Goal: Transaction & Acquisition: Book appointment/travel/reservation

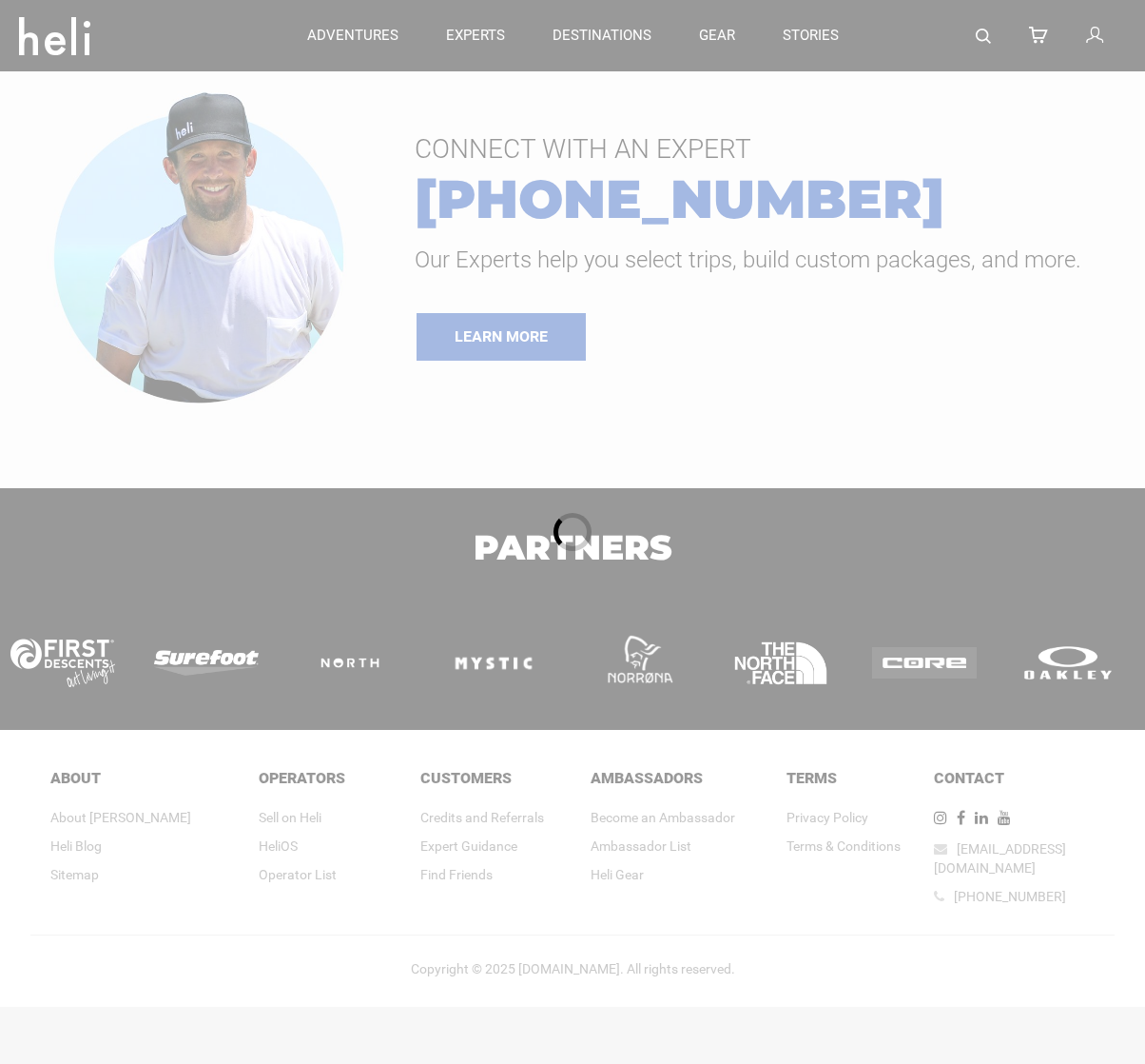
type input "[GEOGRAPHIC_DATA]"
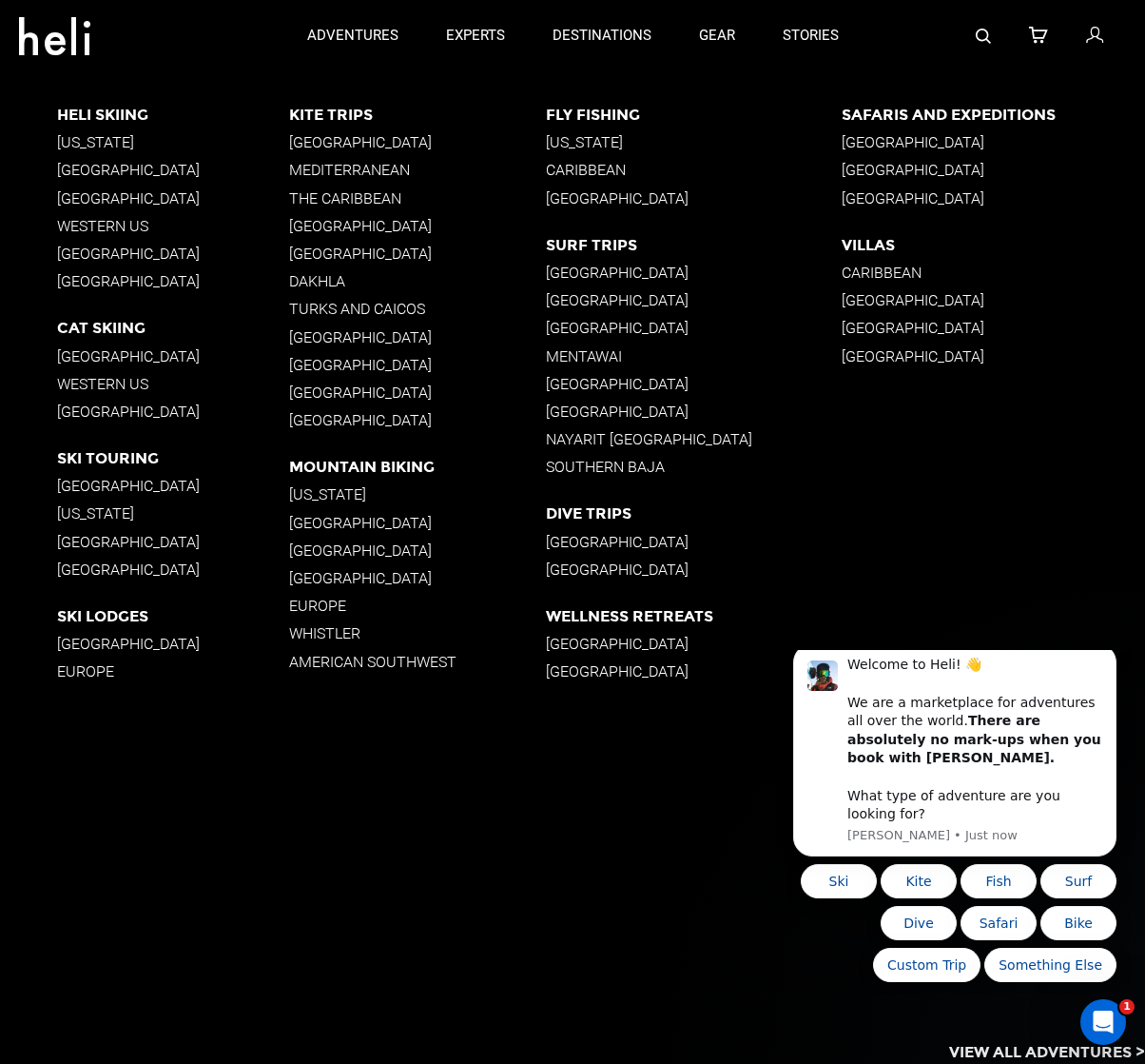
click at [92, 482] on p "[GEOGRAPHIC_DATA]" at bounding box center [173, 485] width 232 height 18
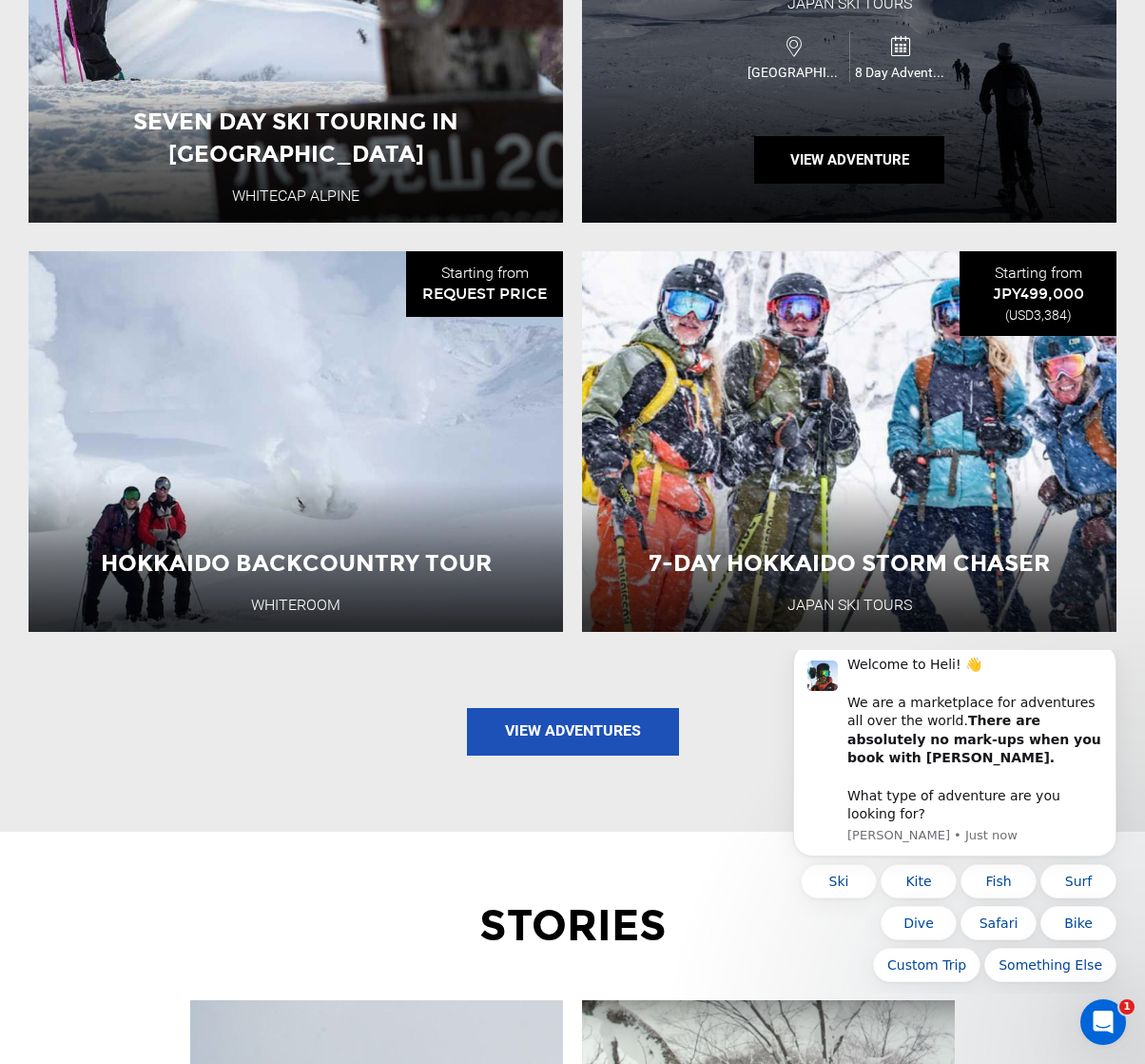
scroll to position [2269, 0]
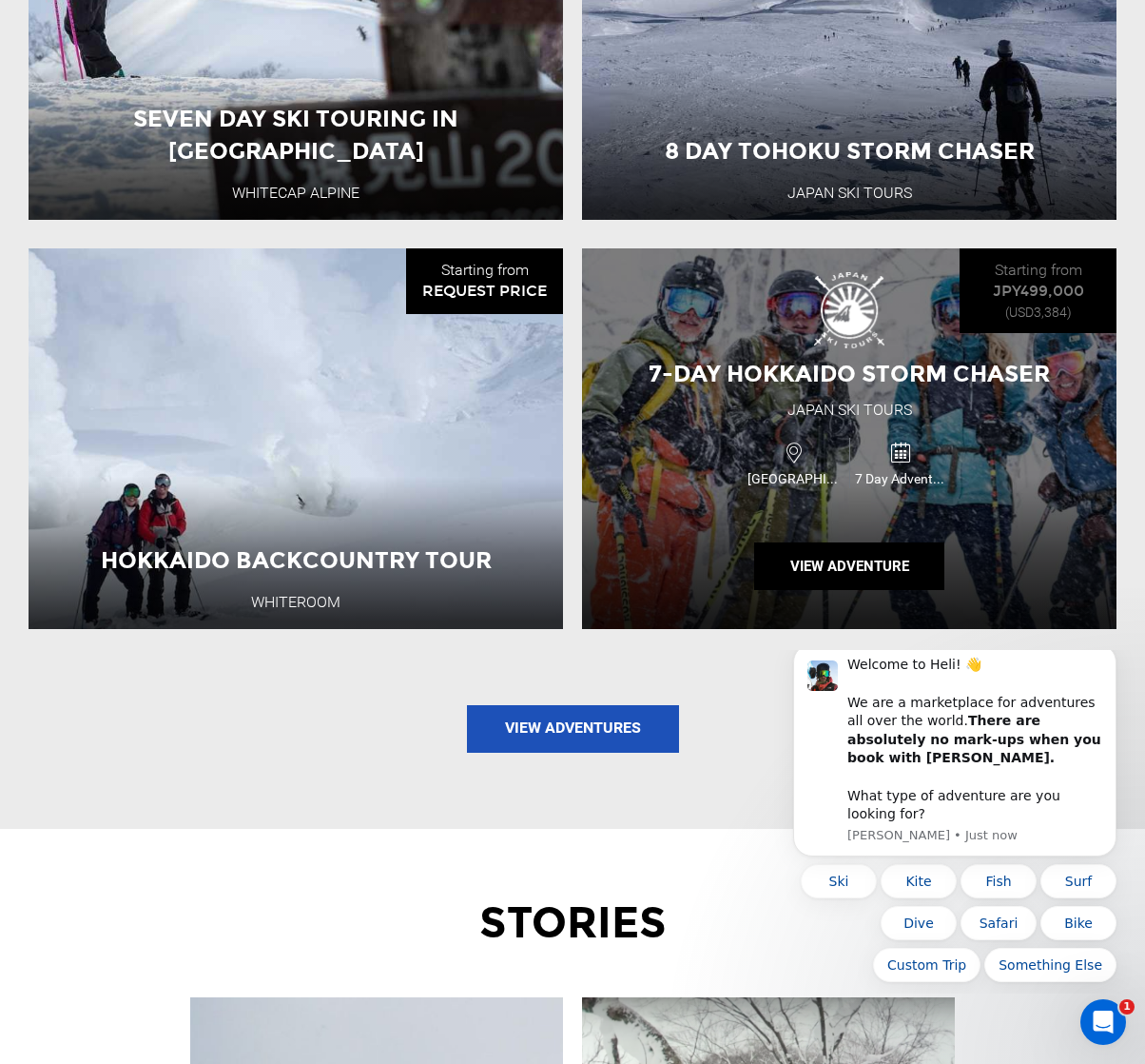
click at [696, 431] on div "Japan 7 Day Adventure" at bounding box center [849, 463] width 321 height 64
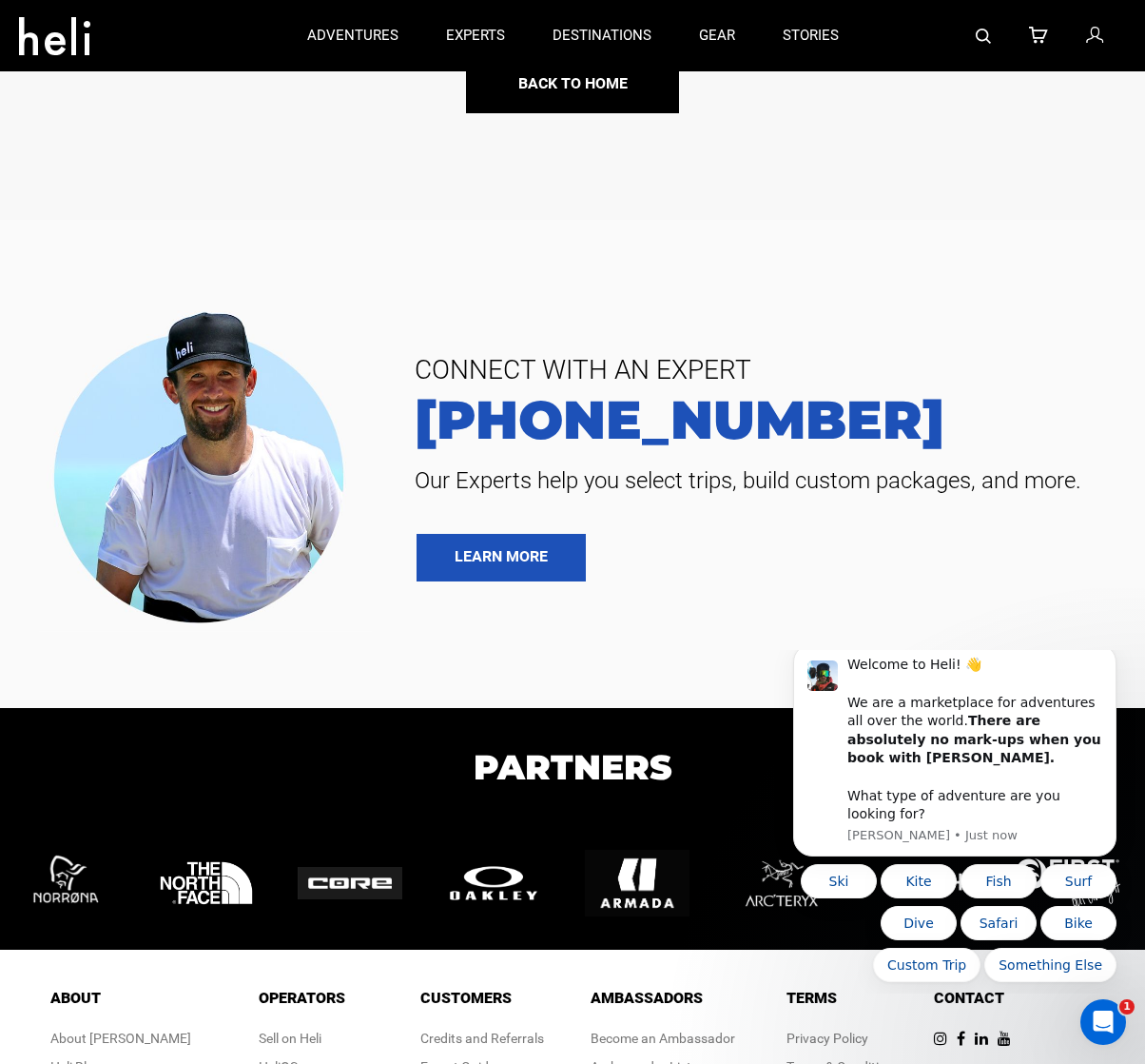
scroll to position [413, 0]
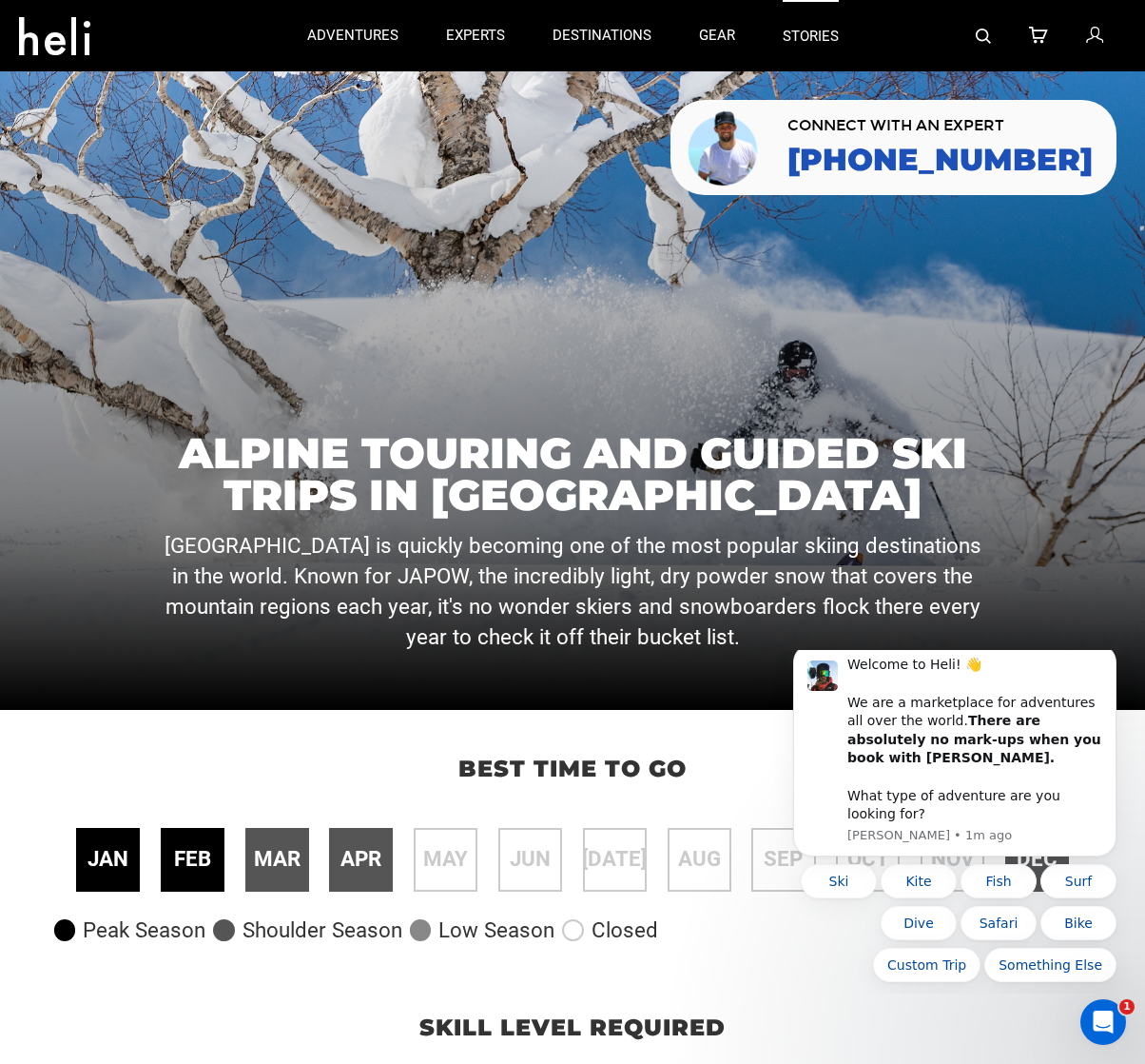
click at [799, 35] on link "stories" at bounding box center [811, 36] width 56 height 72
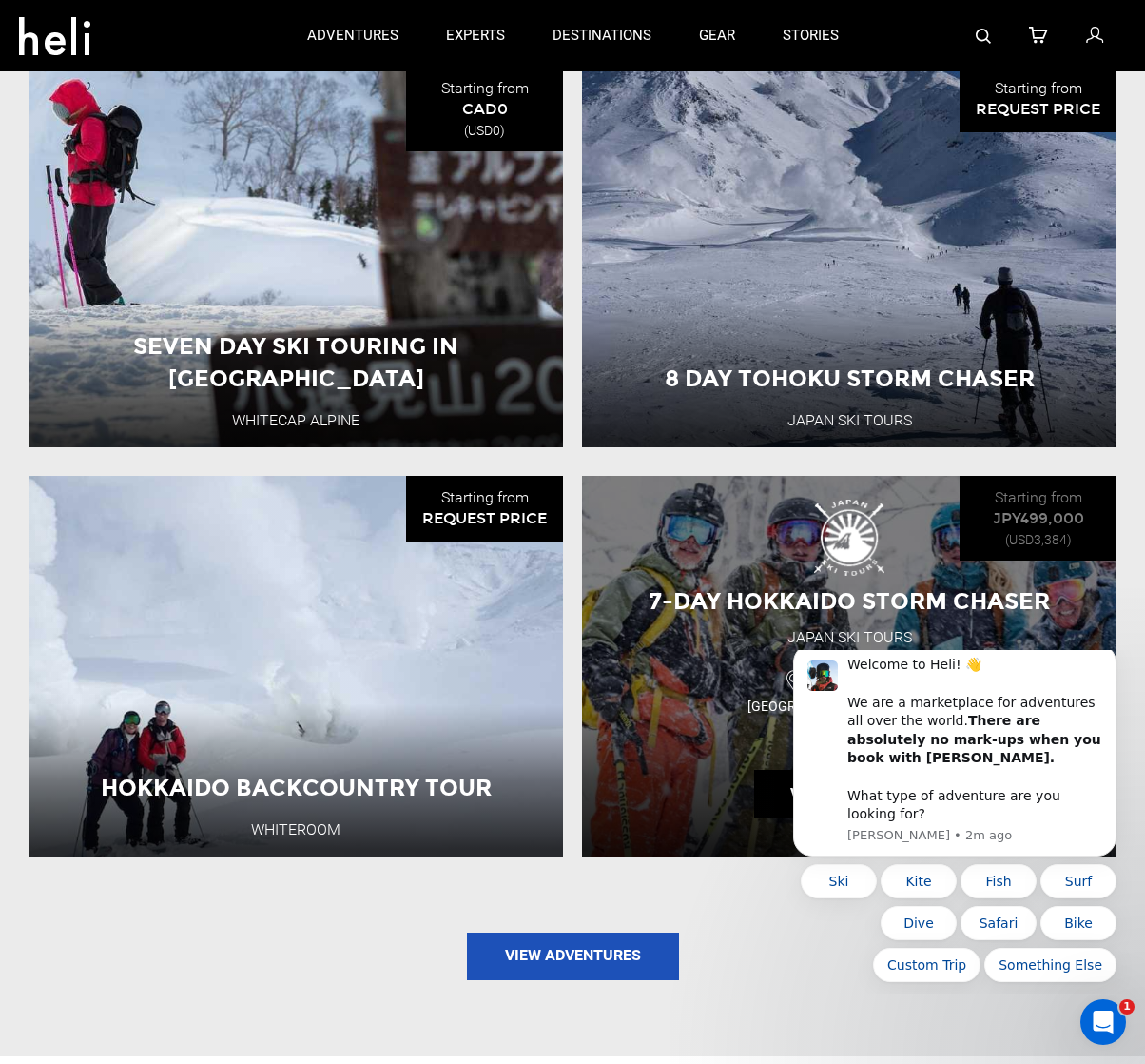
scroll to position [1991, 0]
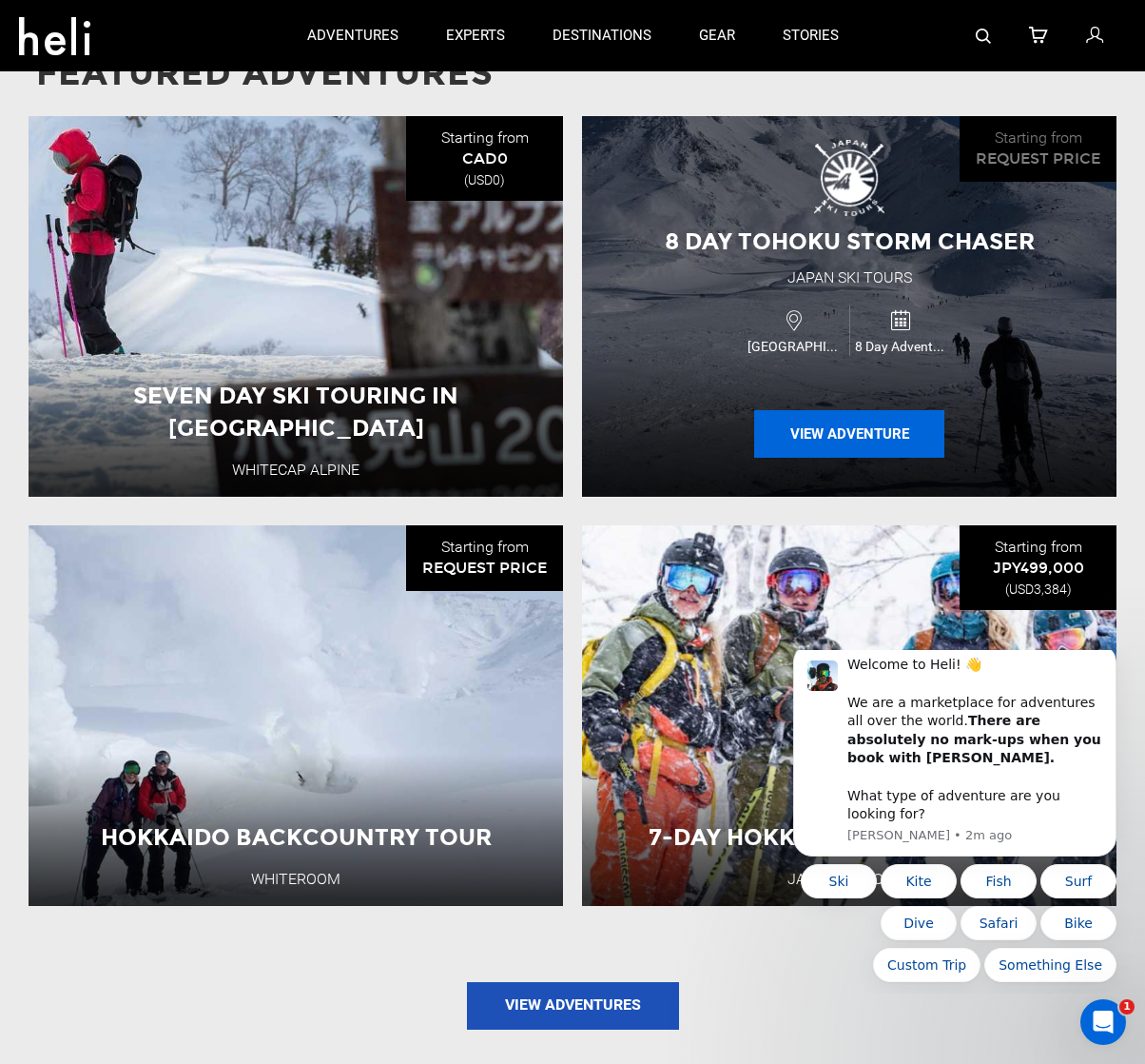
click at [852, 418] on button "View Adventure" at bounding box center [850, 433] width 190 height 47
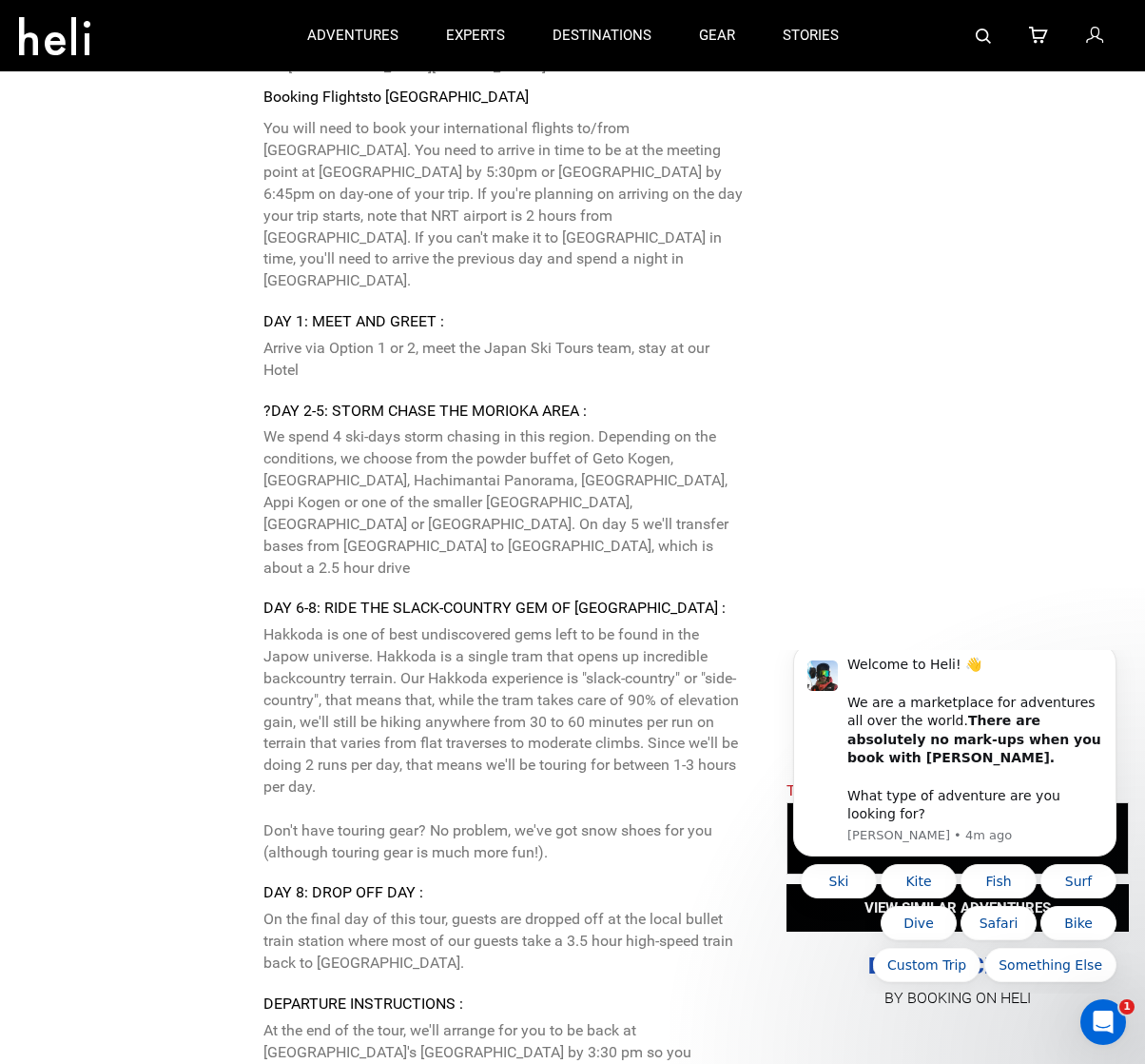
scroll to position [6109, 0]
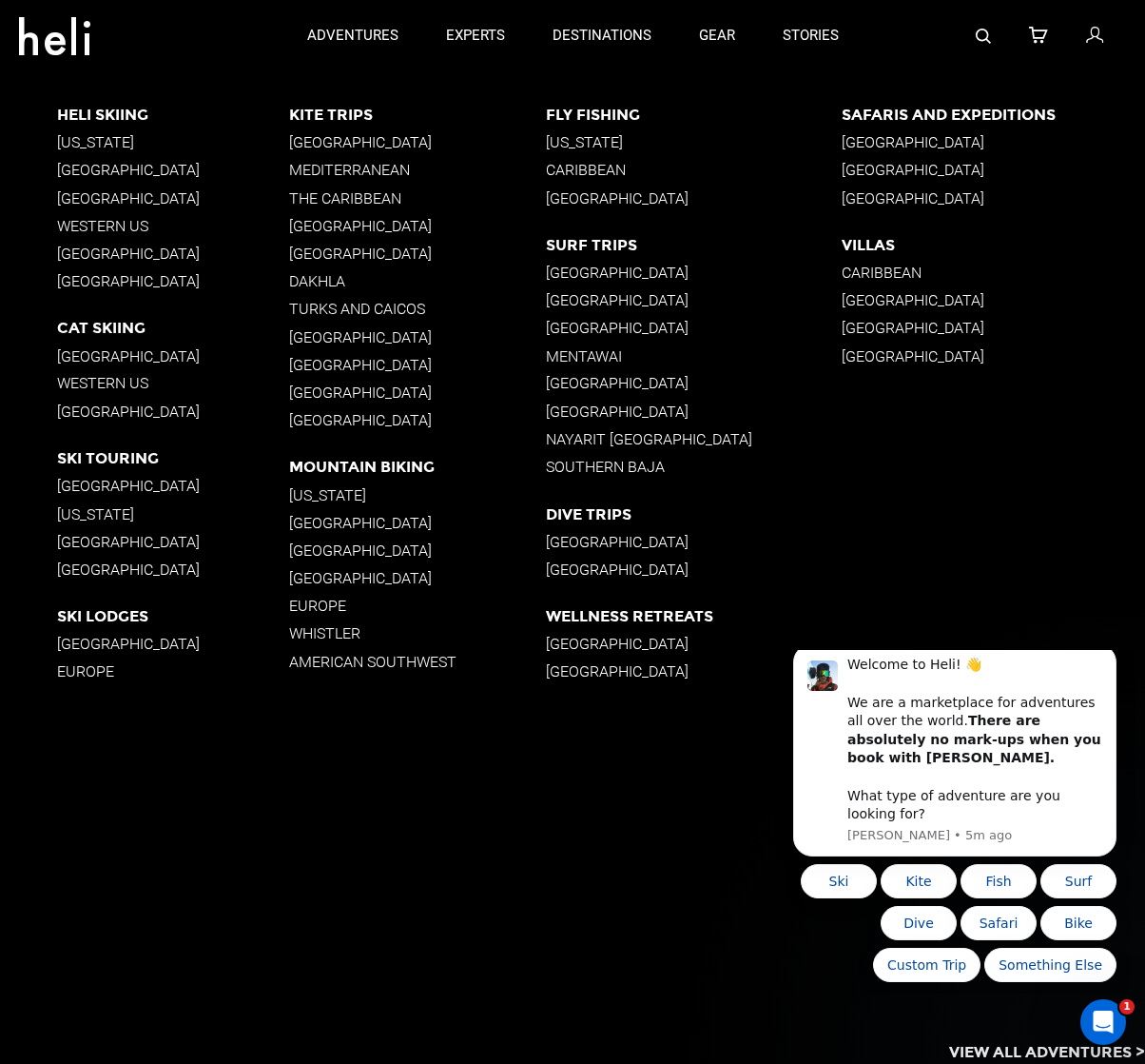
click at [83, 480] on p "[GEOGRAPHIC_DATA]" at bounding box center [173, 485] width 232 height 18
drag, startPoint x: 998, startPoint y: 580, endPoint x: 969, endPoint y: 576, distance: 29.3
click at [993, 579] on div "Heli Skiing [US_STATE] [GEOGRAPHIC_DATA] [GEOGRAPHIC_DATA] Western [GEOGRAPHIC_…" at bounding box center [601, 419] width 1088 height 695
click at [77, 478] on p "[GEOGRAPHIC_DATA]" at bounding box center [173, 485] width 232 height 18
drag, startPoint x: 129, startPoint y: 270, endPoint x: 99, endPoint y: 284, distance: 33.1
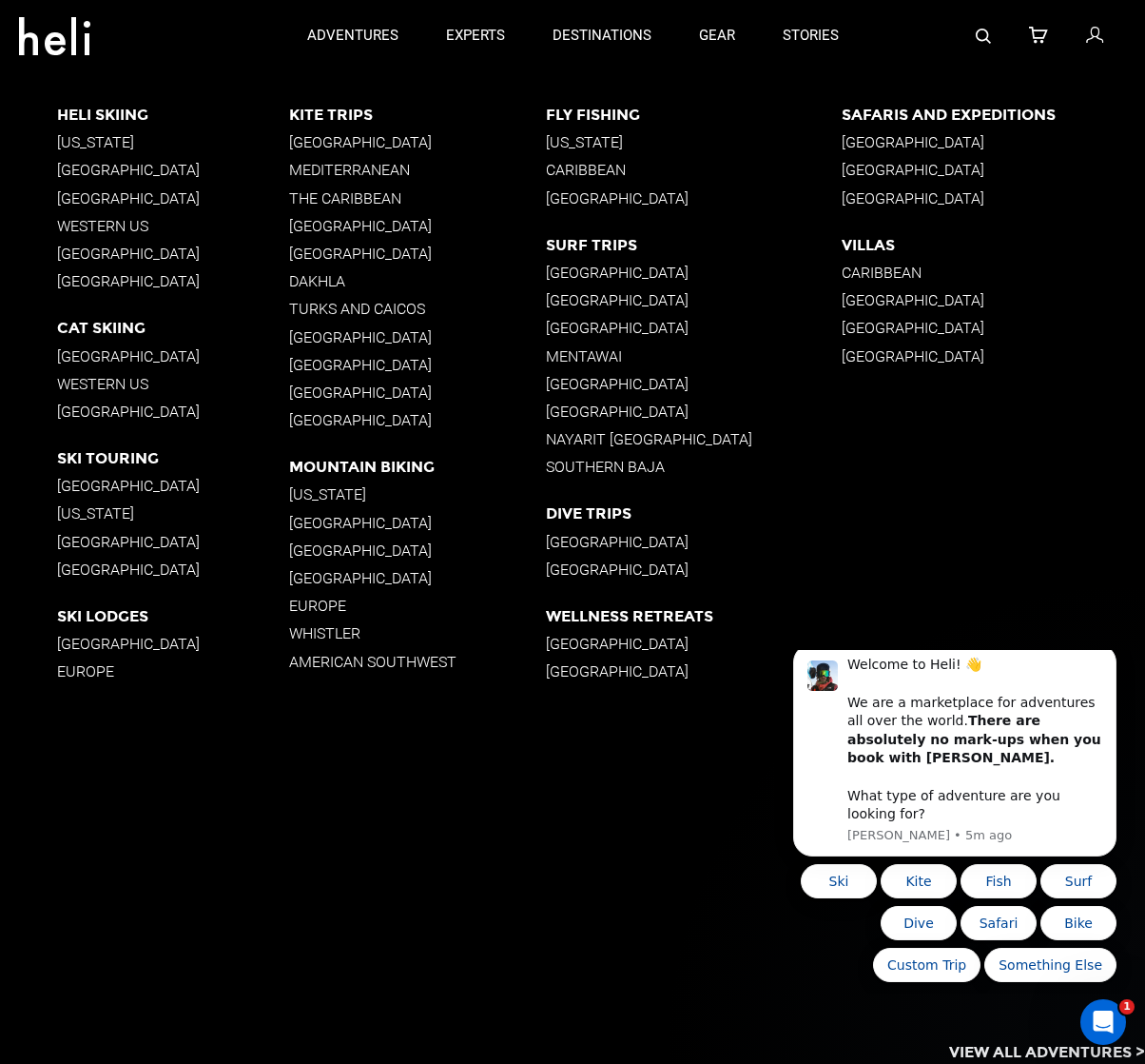
click at [129, 270] on div "Heli Skiing [US_STATE] [GEOGRAPHIC_DATA] [GEOGRAPHIC_DATA] [GEOGRAPHIC_DATA] [G…" at bounding box center [173, 203] width 232 height 194
click at [97, 284] on p "[GEOGRAPHIC_DATA]" at bounding box center [173, 281] width 232 height 18
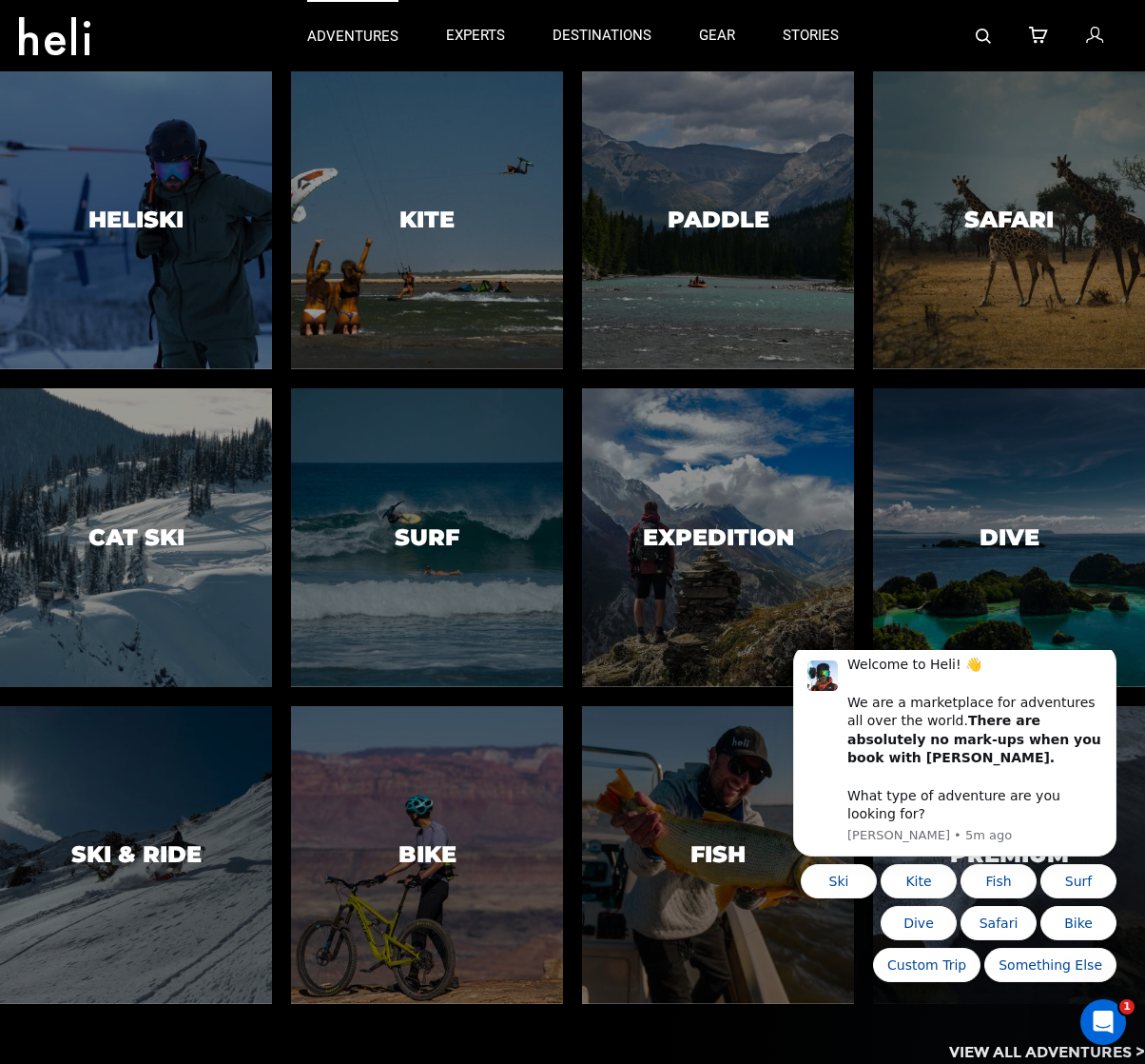
click at [348, 39] on p "adventures" at bounding box center [353, 36] width 91 height 20
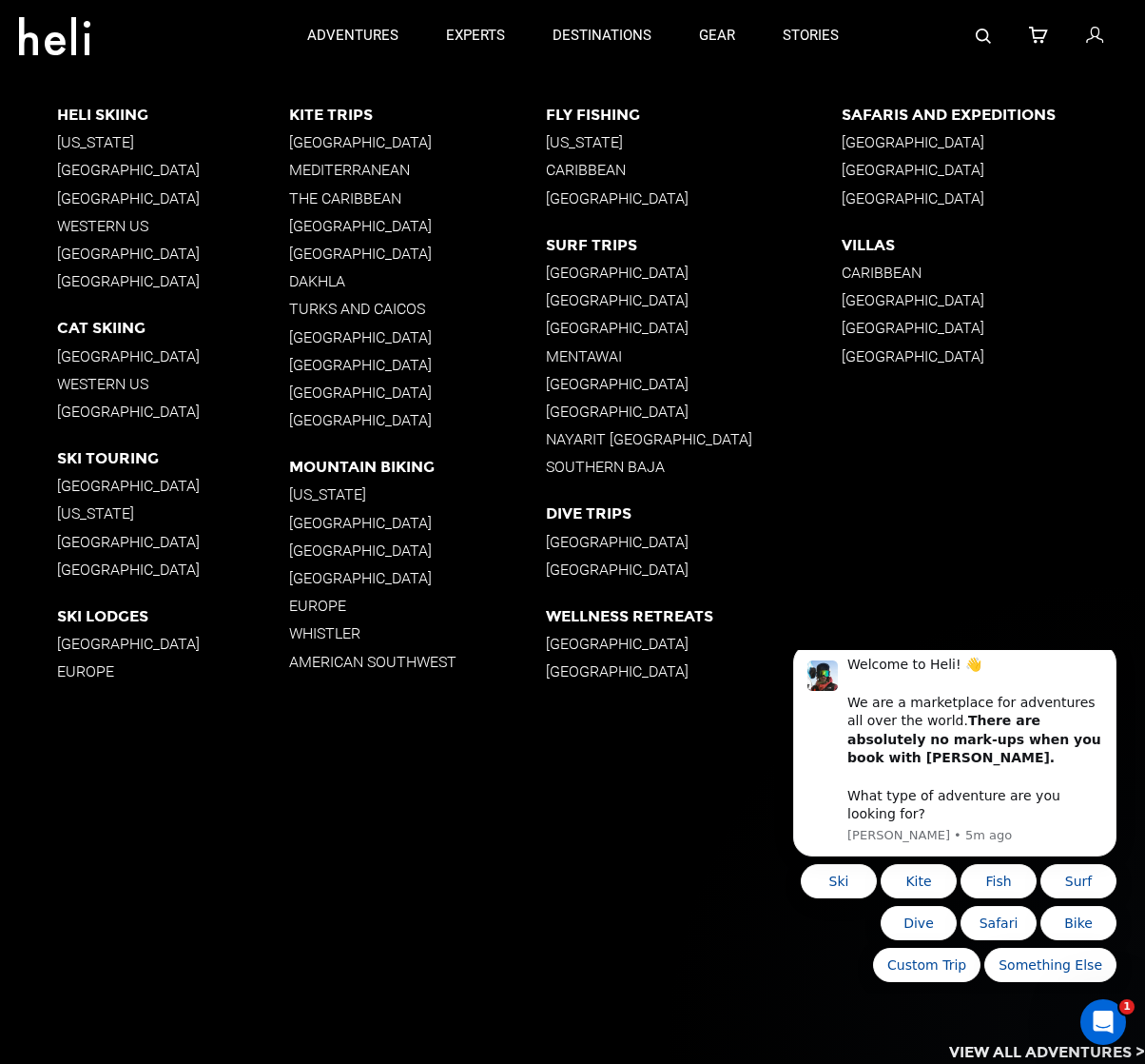
click at [88, 477] on p "[GEOGRAPHIC_DATA]" at bounding box center [173, 485] width 232 height 18
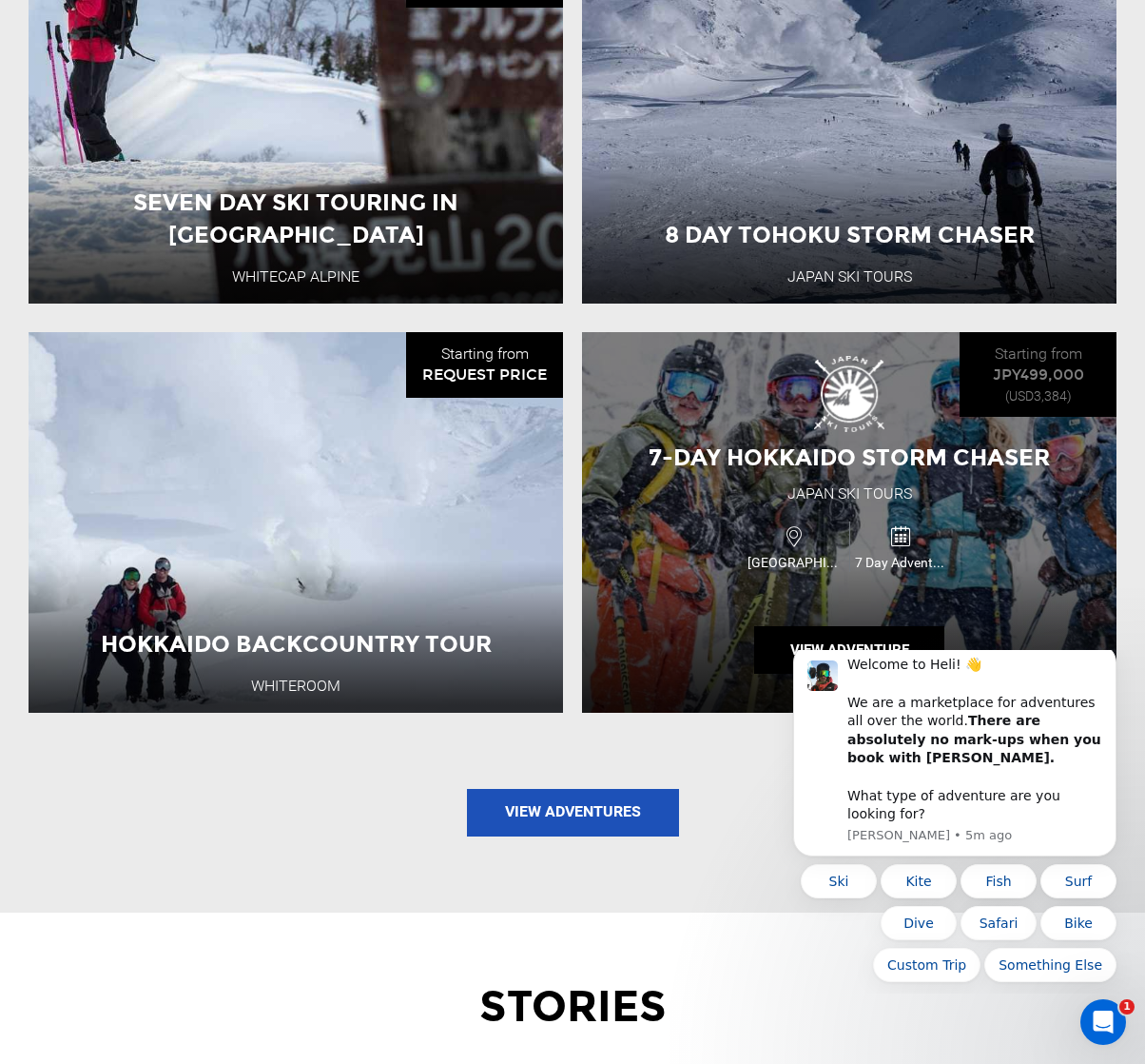
scroll to position [2277, 0]
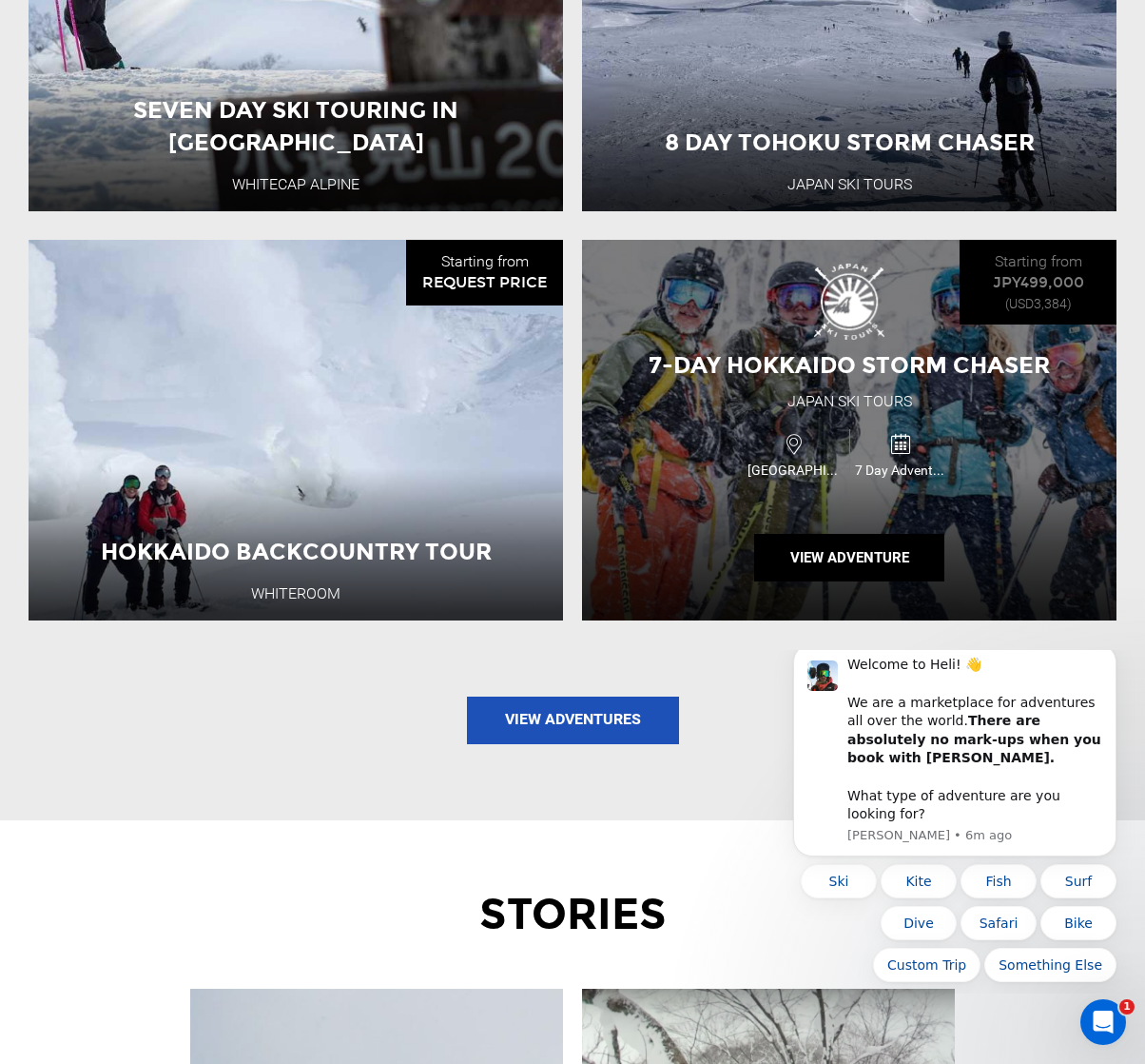
click at [643, 396] on div "7-Day Hokkaido Storm Chaser [GEOGRAPHIC_DATA] Ski Tours [GEOGRAPHIC_DATA] 7 Day…" at bounding box center [850, 429] width 535 height 381
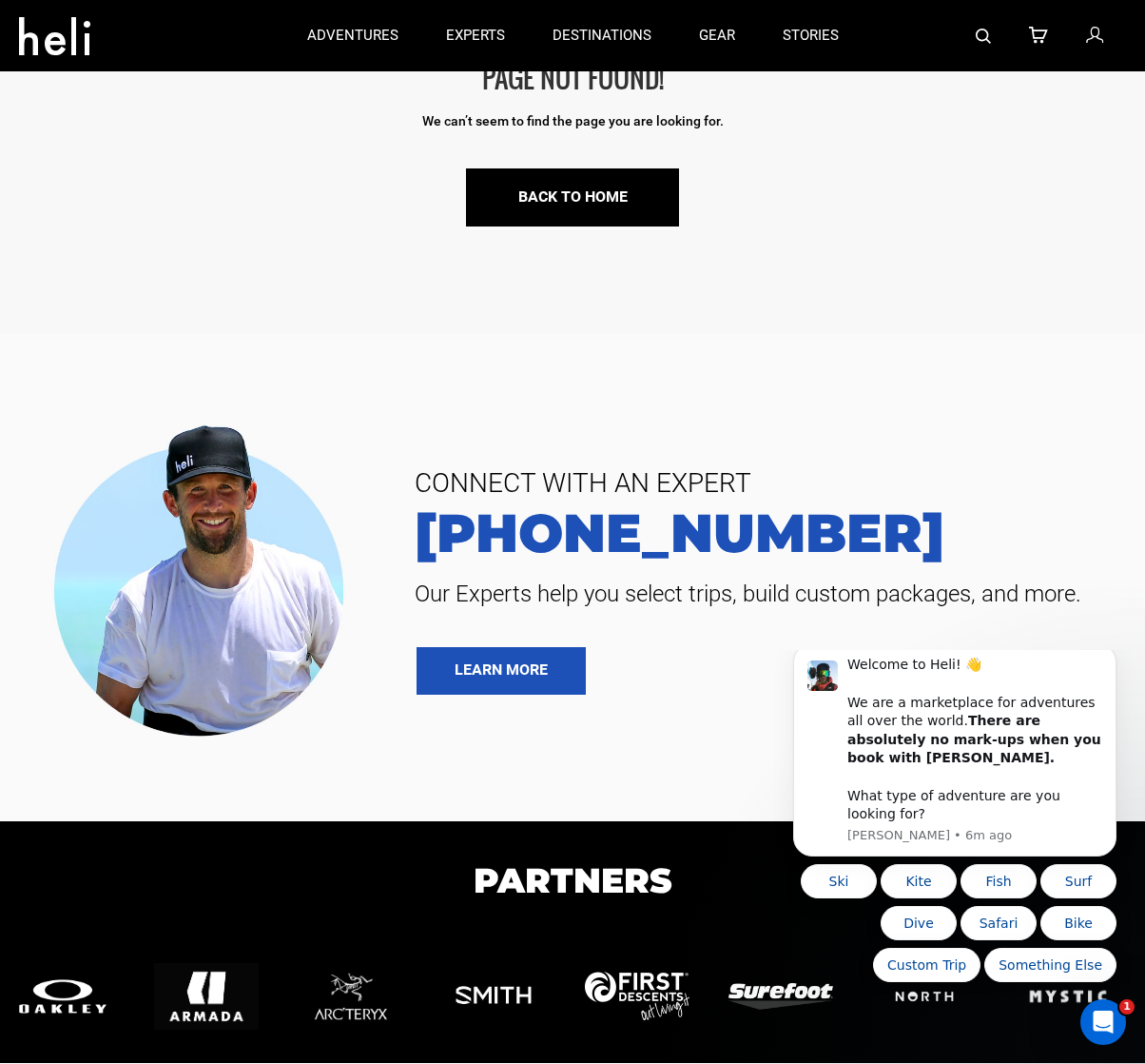
scroll to position [237, 0]
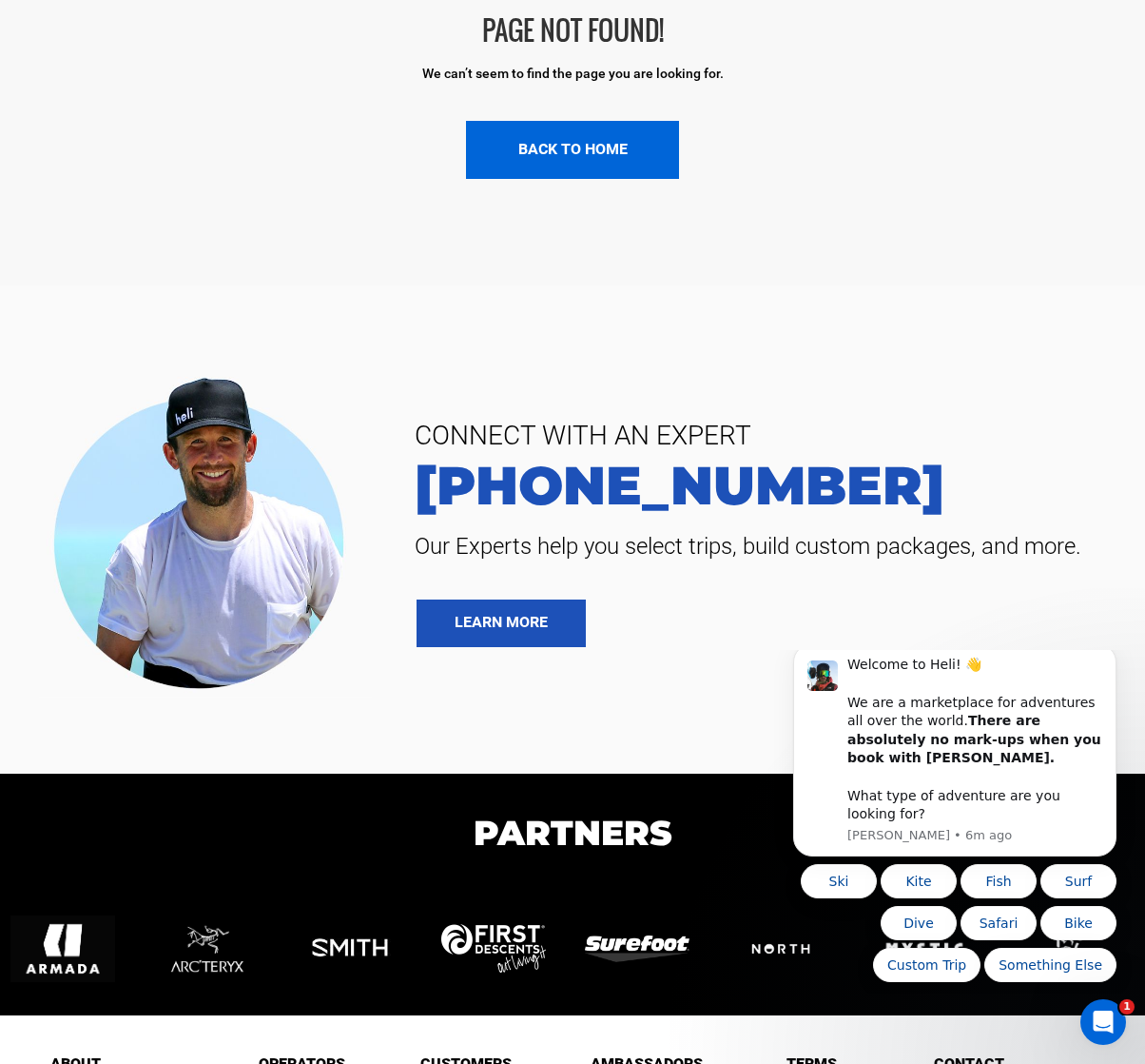
click at [613, 139] on link "BACK TO HOME" at bounding box center [572, 150] width 213 height 58
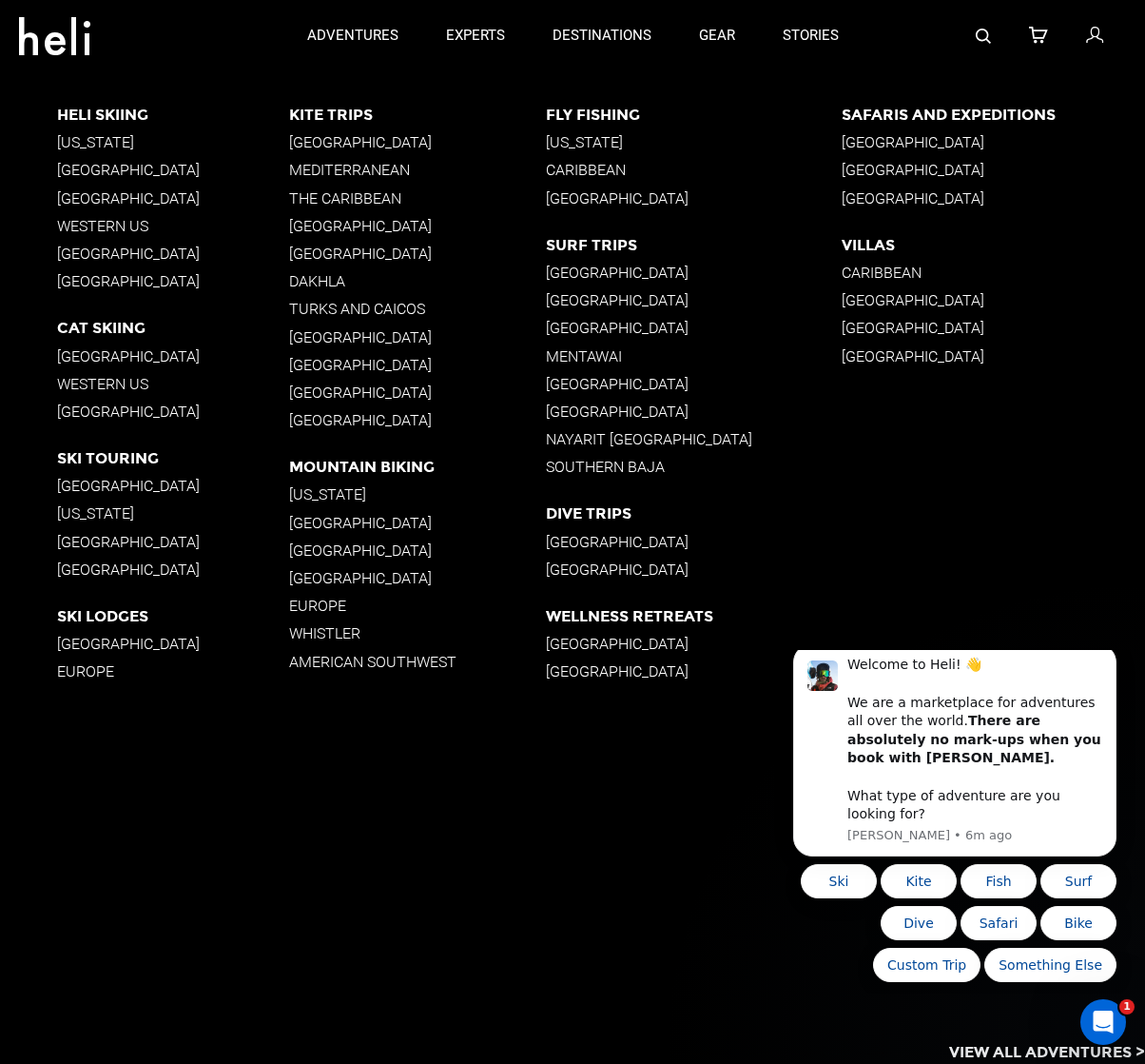
click at [89, 406] on p "[GEOGRAPHIC_DATA]" at bounding box center [173, 411] width 232 height 18
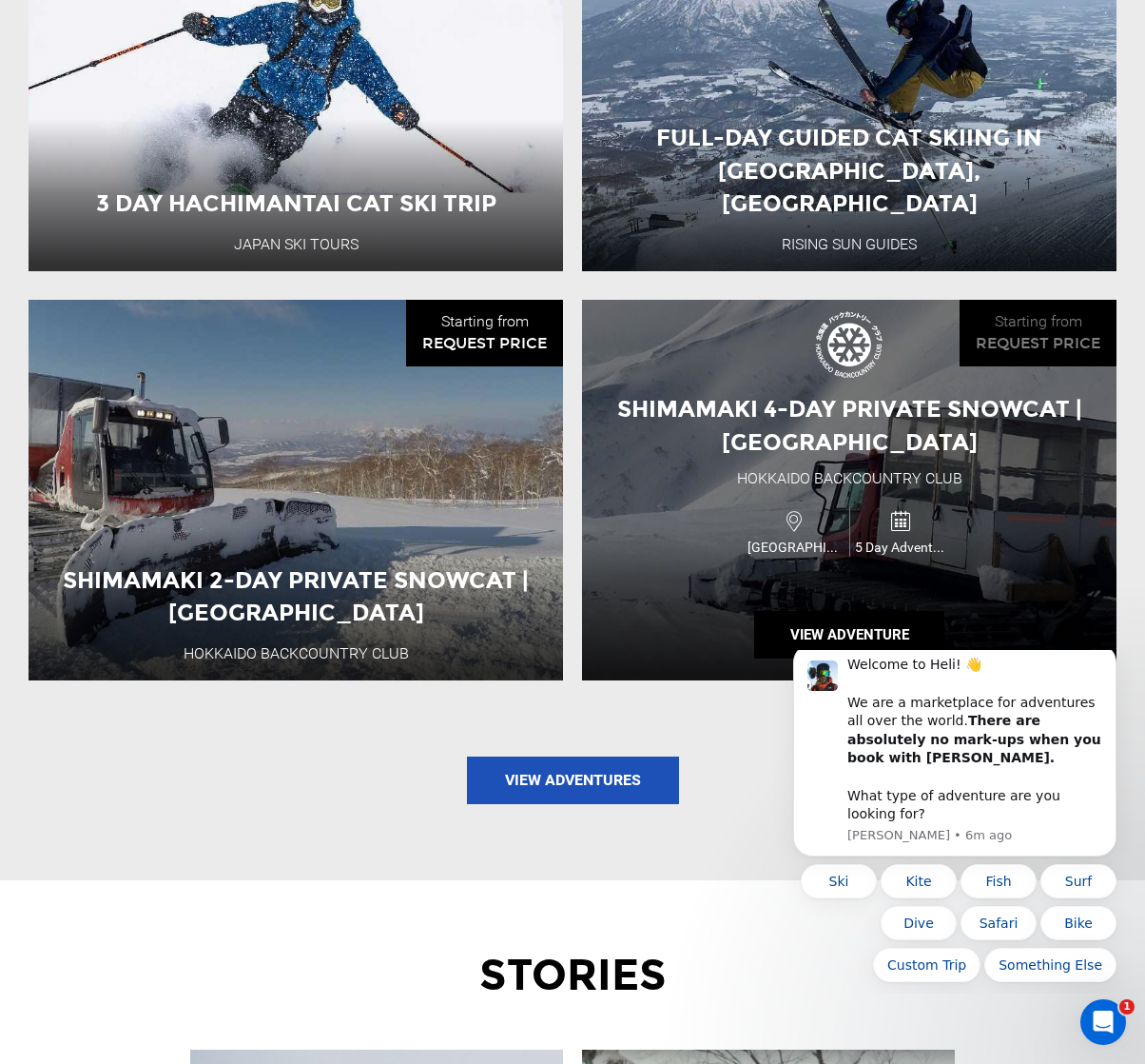
scroll to position [2380, 0]
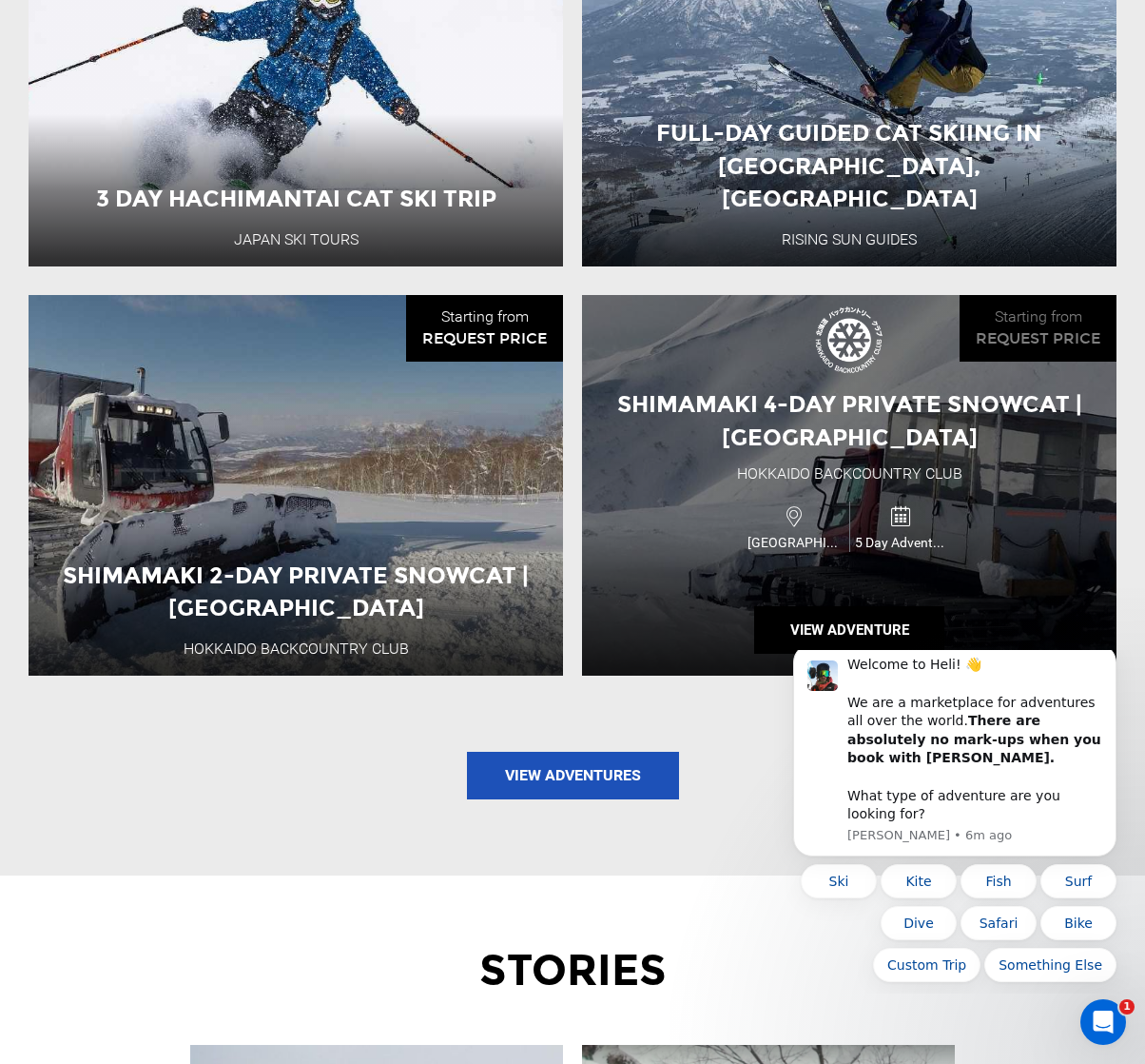
click at [976, 479] on div "Shimamaki 4-Day Private Snowcat | [GEOGRAPHIC_DATA] [GEOGRAPHIC_DATA] Backcount…" at bounding box center [850, 485] width 535 height 381
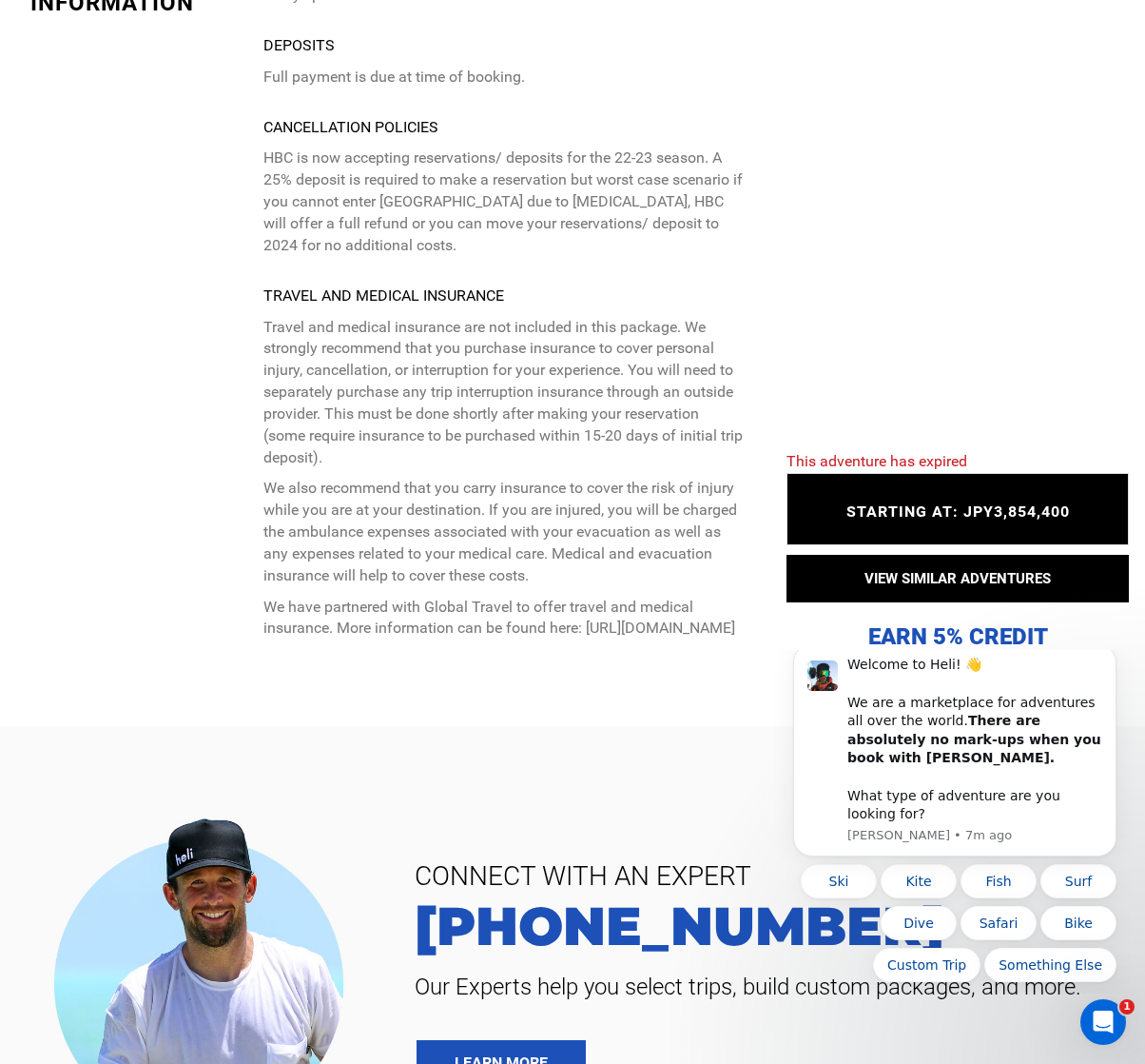
scroll to position [5224, 0]
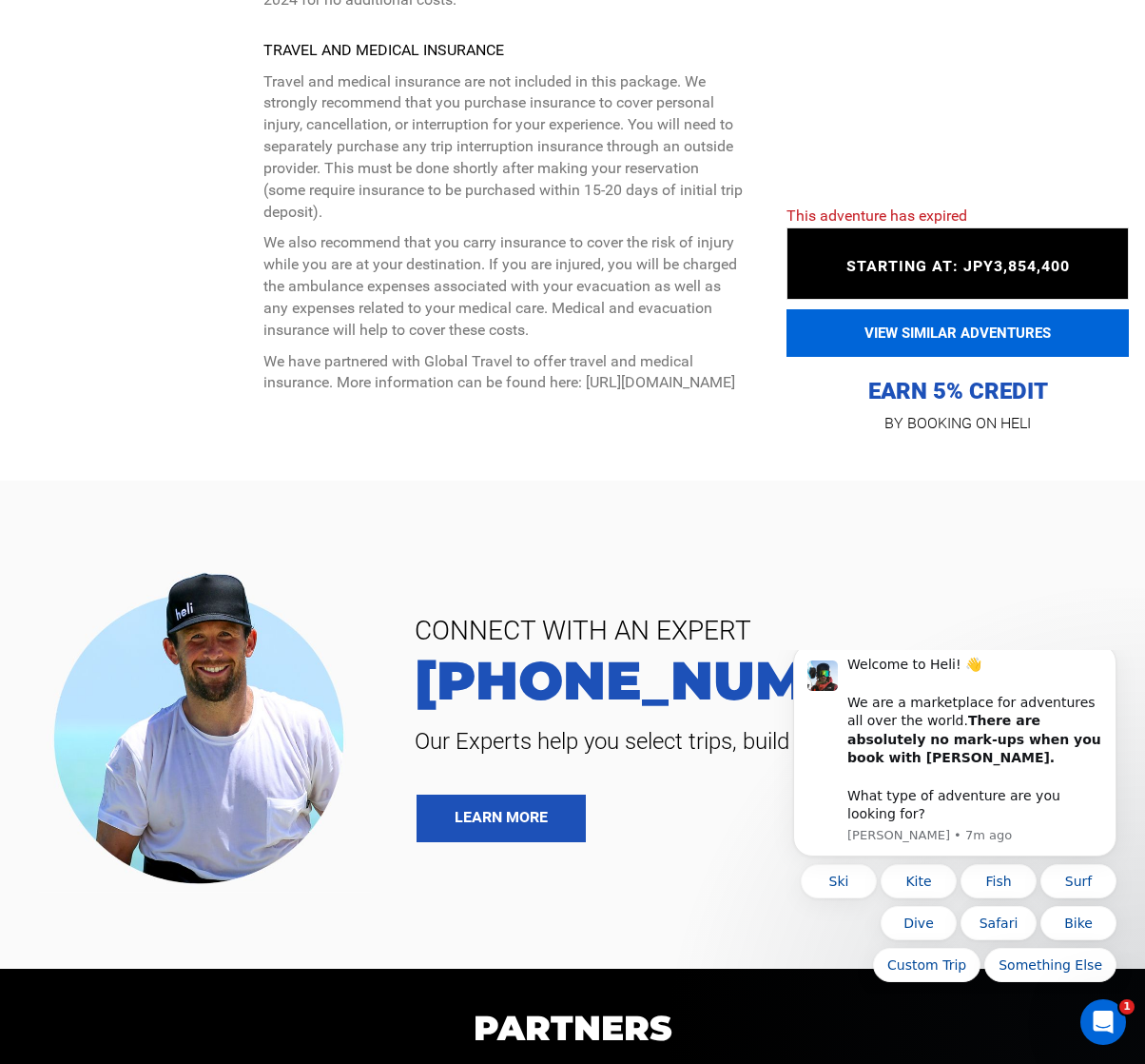
click at [1042, 309] on button "VIEW SIMILAR ADVENTURES" at bounding box center [958, 332] width 343 height 47
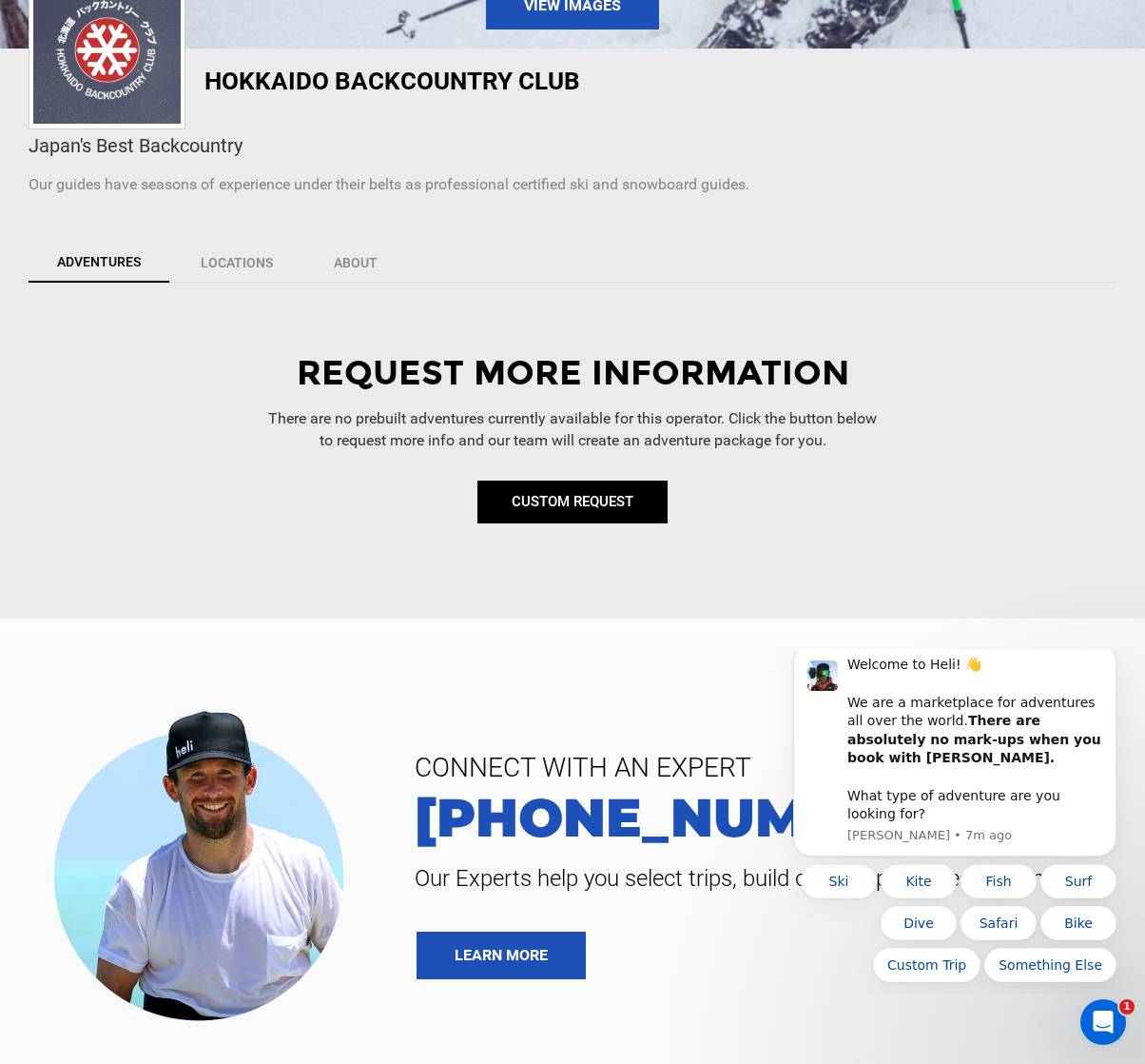
scroll to position [368, 0]
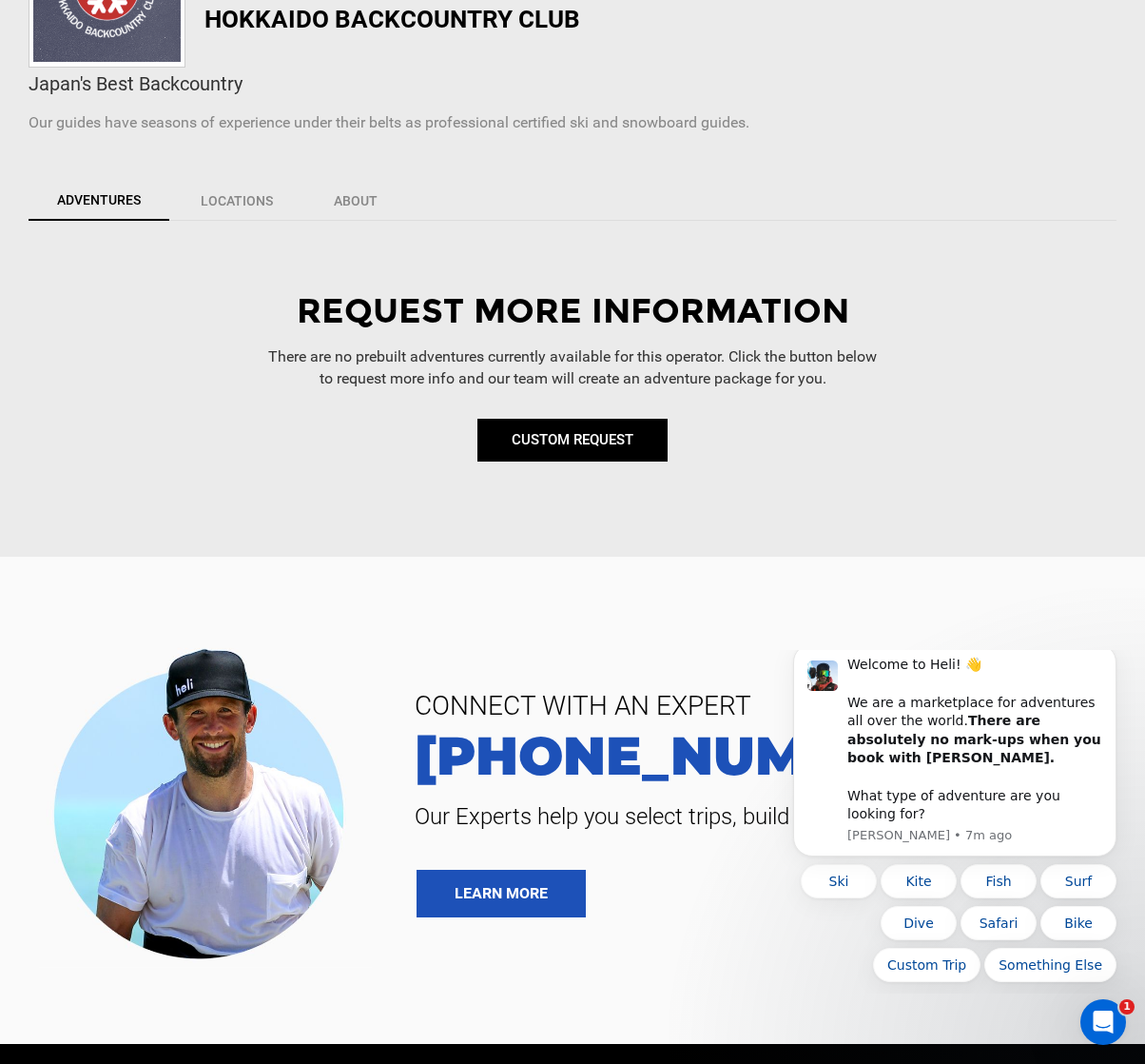
click at [589, 439] on link "CUSTOM REQUEST" at bounding box center [572, 440] width 190 height 43
click at [587, 427] on link "CUSTOM REQUEST" at bounding box center [572, 440] width 190 height 43
